Goal: Navigation & Orientation: Find specific page/section

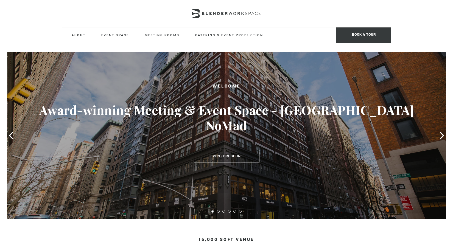
type div "[DATE]"
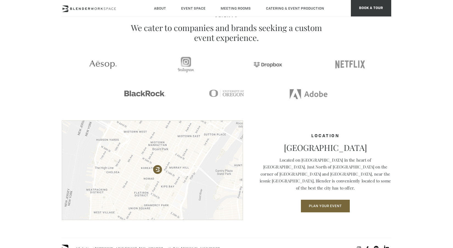
scroll to position [660, 0]
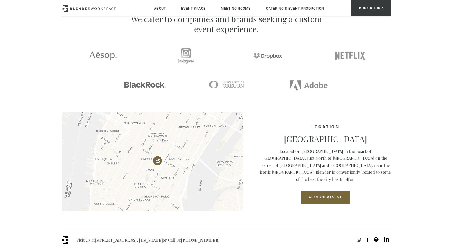
click at [29, 129] on section "Location Midtown South NoMad Located on Madison Avenue in the heart of NoMad. J…" at bounding box center [226, 170] width 453 height 117
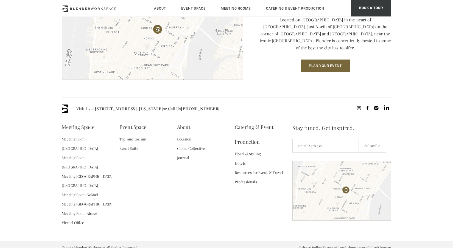
scroll to position [791, 0]
click at [82, 218] on link "Virtual Office" at bounding box center [73, 222] width 22 height 9
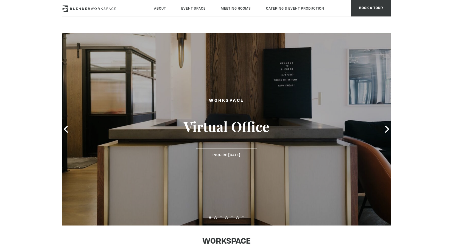
click at [103, 9] on icon at bounding box center [102, 9] width 2 height 2
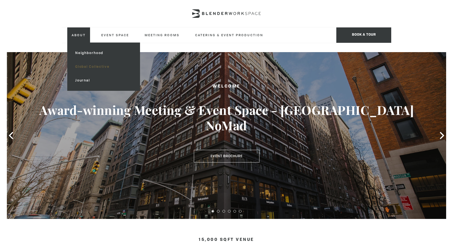
click at [86, 64] on link "Global Collective" at bounding box center [104, 67] width 66 height 14
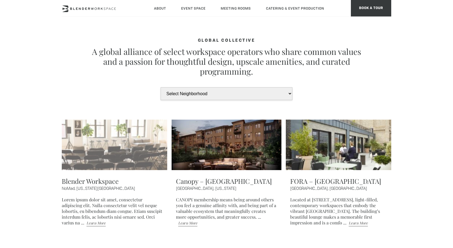
type div "2025-10-09"
